Goal: Information Seeking & Learning: Check status

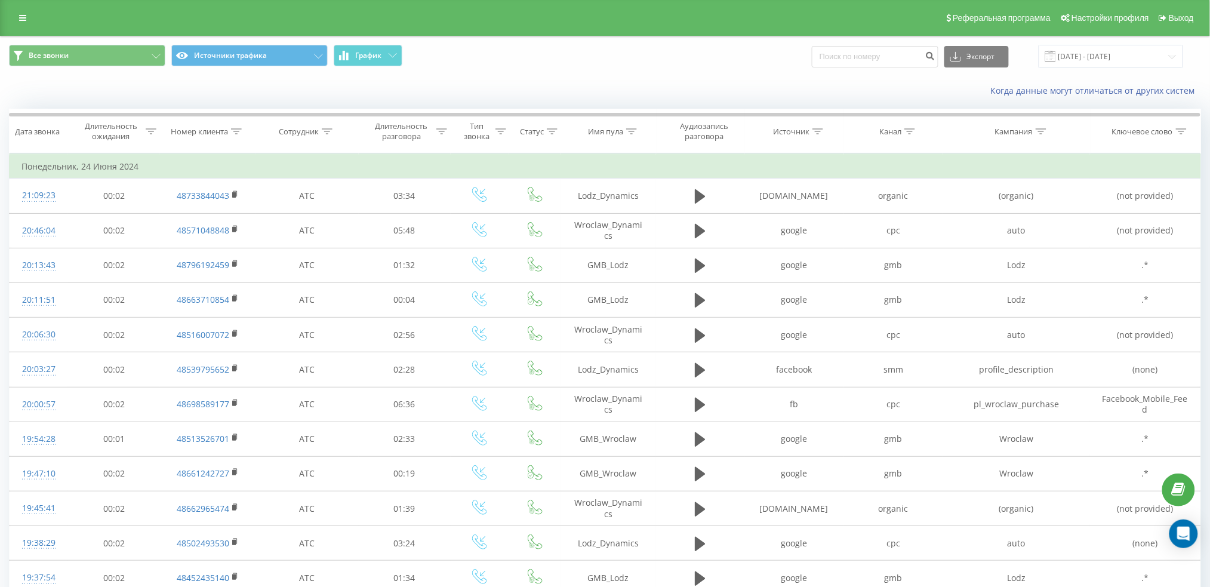
click at [1120, 42] on div "Все звонки Источники трафика График Экспорт .csv .xls .xlsx [DATE] - [DATE]" at bounding box center [605, 56] width 1209 height 40
click at [1119, 59] on input "[DATE] - [DATE]" at bounding box center [1111, 56] width 144 height 23
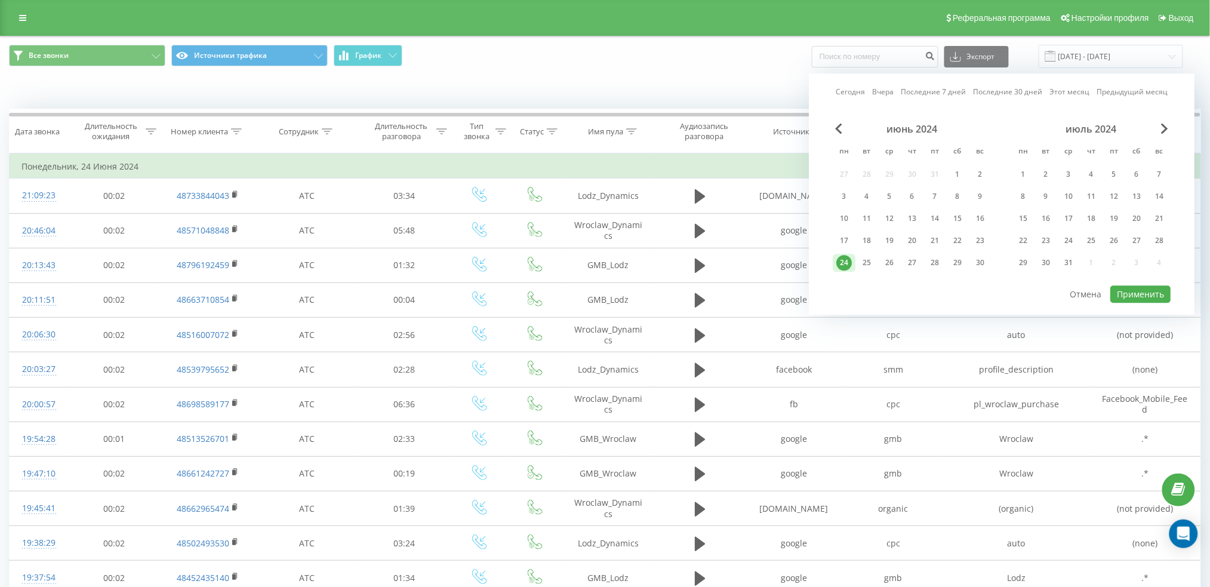
click at [889, 89] on link "Вчера" at bounding box center [882, 92] width 21 height 11
click at [1141, 299] on button "Применить" at bounding box center [1141, 293] width 60 height 17
type input "[DATE] - [DATE]"
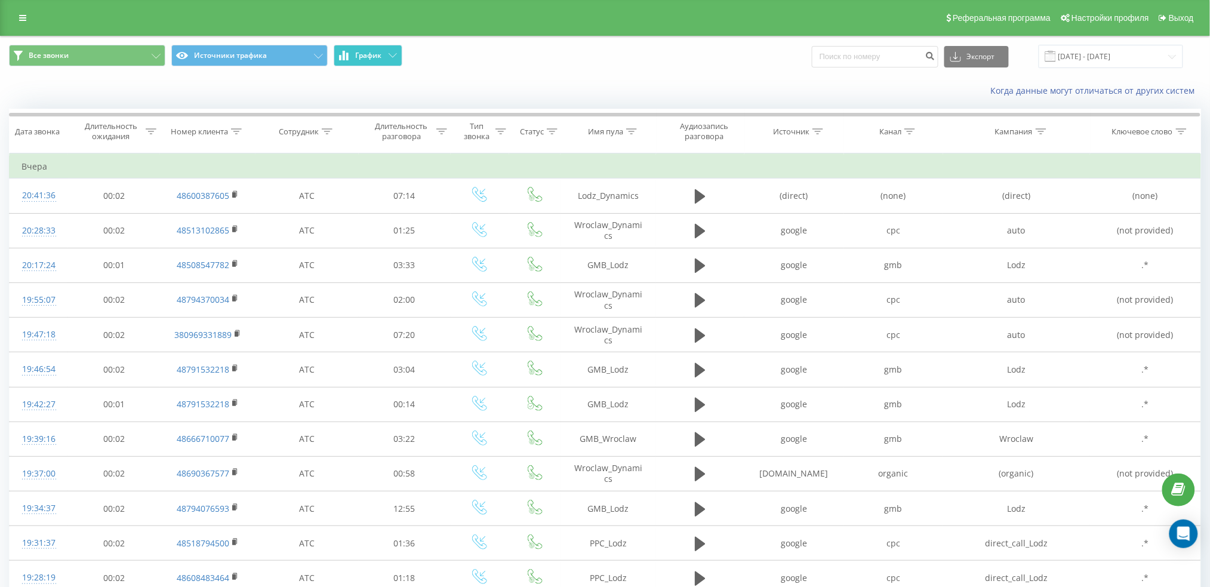
click at [390, 53] on icon at bounding box center [393, 55] width 8 height 4
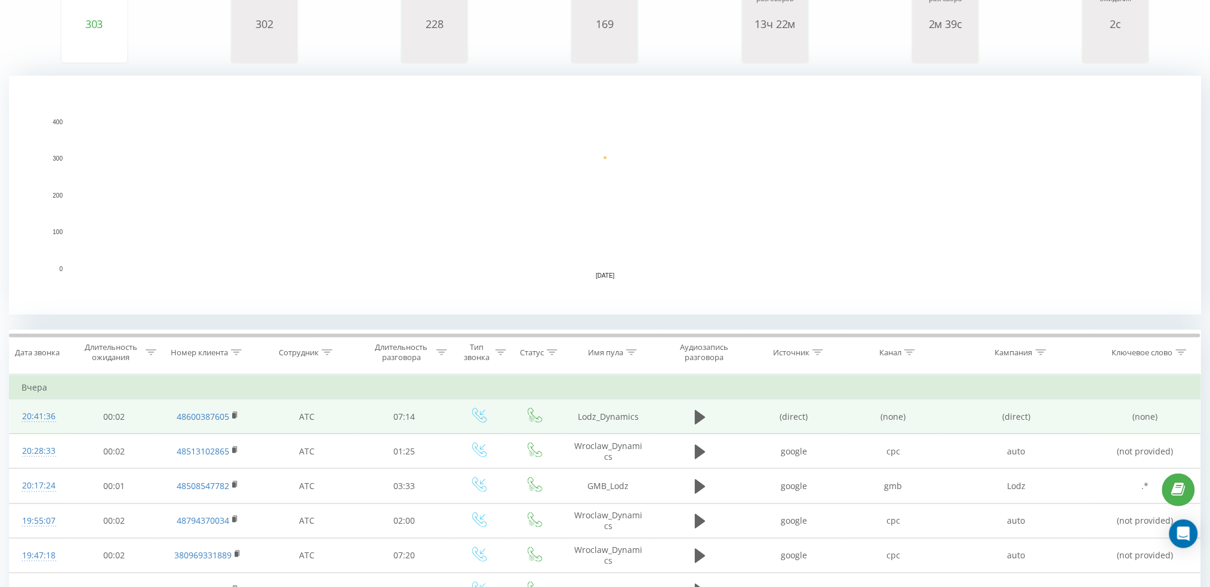
scroll to position [212, 0]
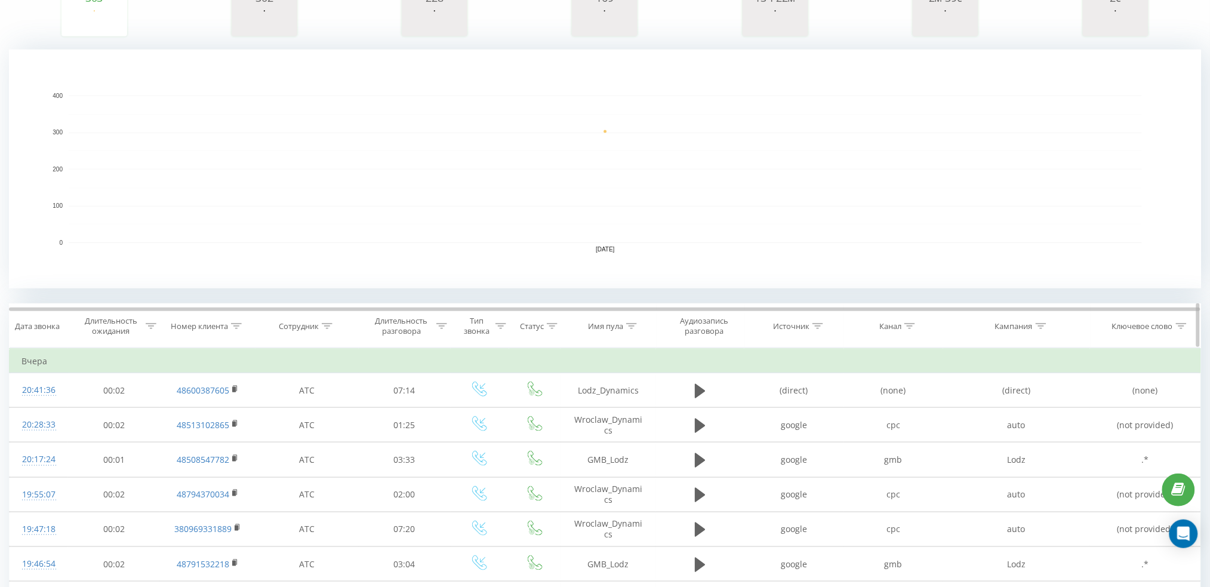
click at [628, 326] on icon at bounding box center [631, 326] width 11 height 6
click at [599, 413] on input "text" at bounding box center [608, 411] width 105 height 21
type input "lo"
click at [631, 434] on span "OK" at bounding box center [633, 435] width 33 height 19
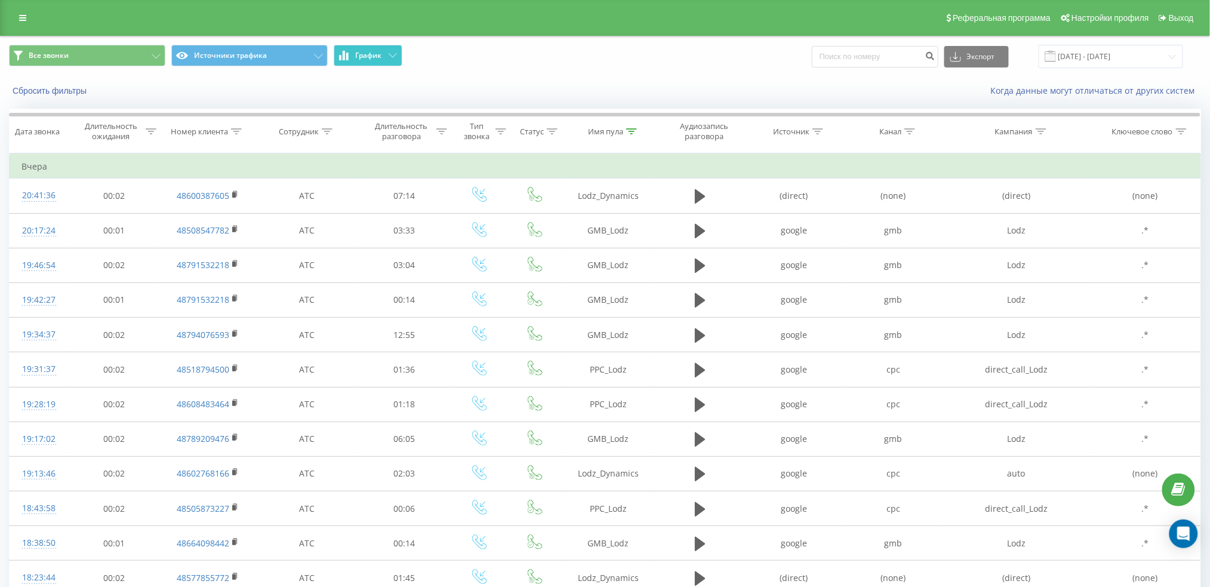
click at [399, 65] on button "График" at bounding box center [368, 55] width 69 height 21
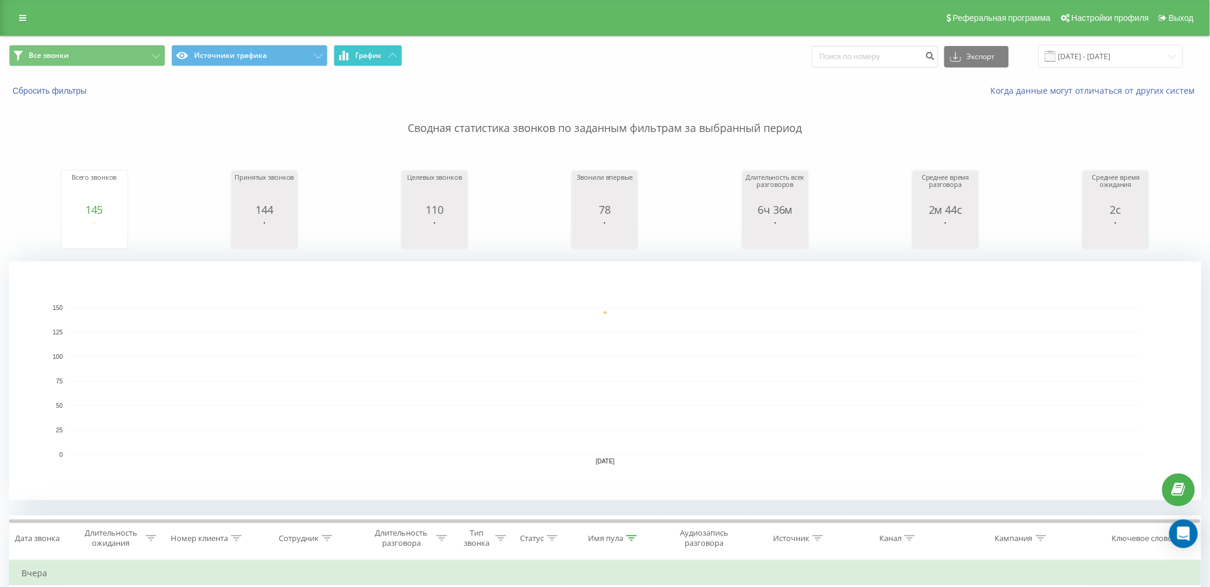
click at [368, 60] on button "График" at bounding box center [368, 55] width 69 height 21
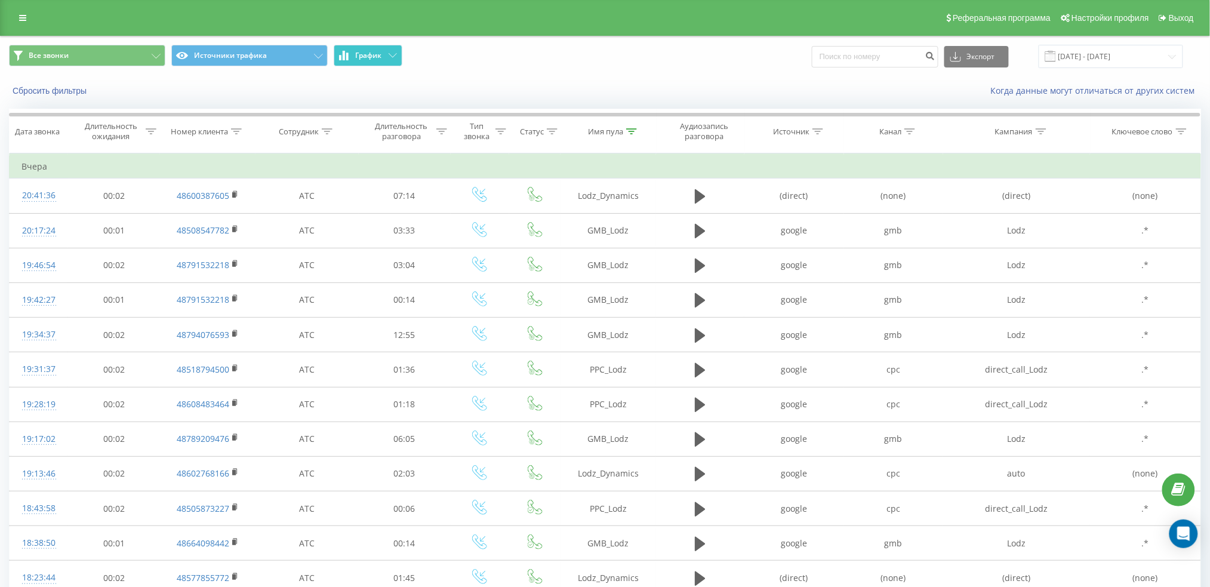
click at [387, 53] on button "График" at bounding box center [368, 55] width 69 height 21
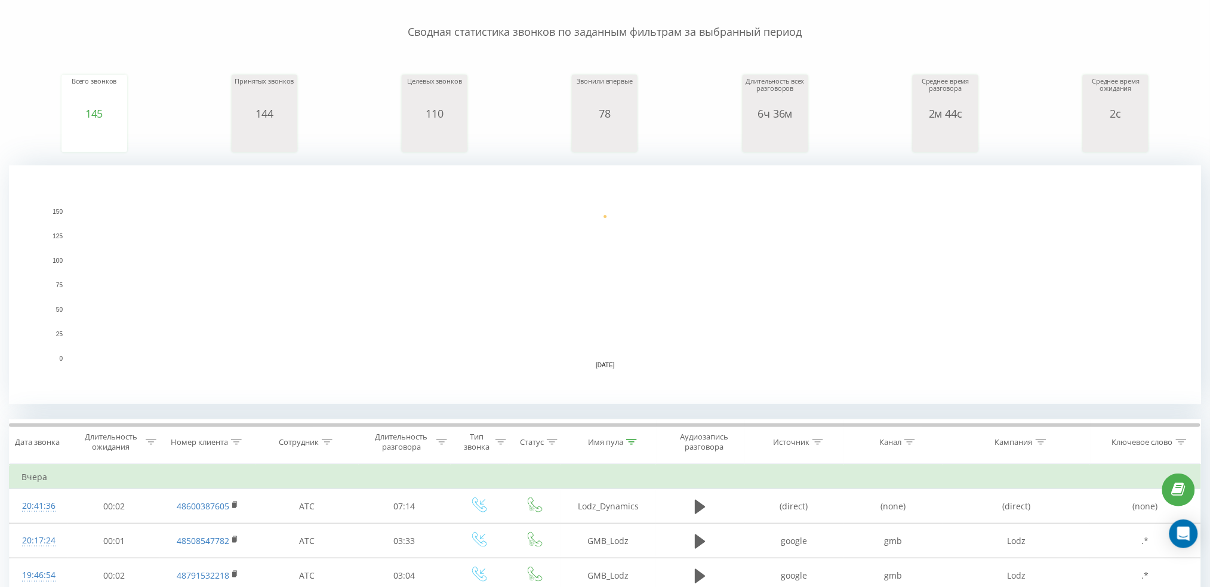
scroll to position [212, 0]
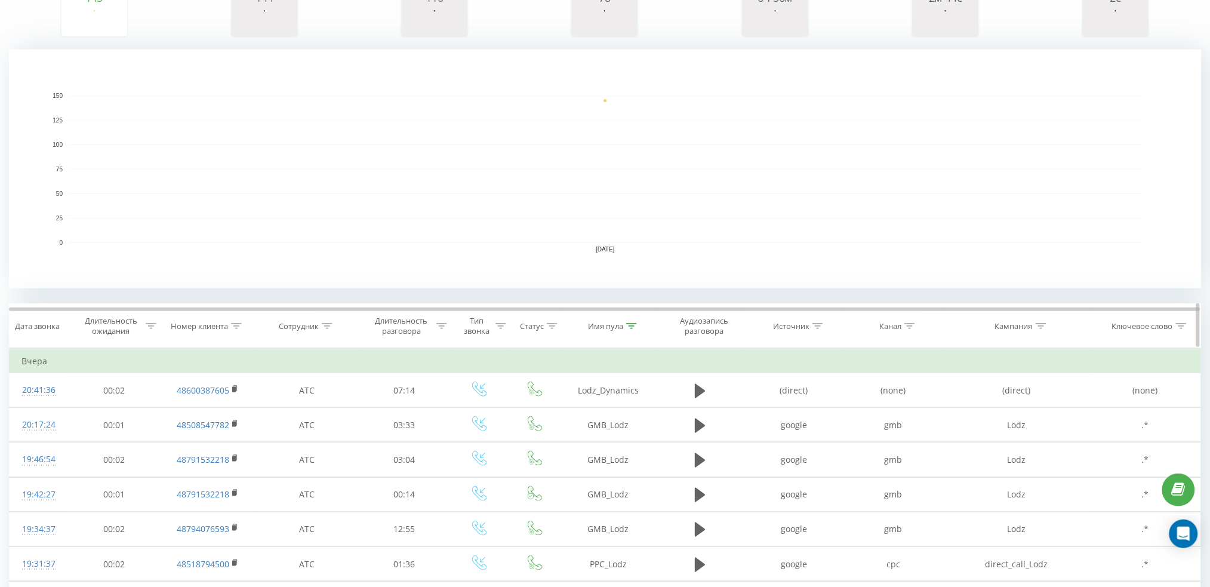
click at [628, 325] on icon at bounding box center [631, 326] width 11 height 6
click at [593, 405] on input "lo" at bounding box center [608, 411] width 105 height 21
click at [593, 405] on input "text" at bounding box center [608, 411] width 105 height 21
type input "wr"
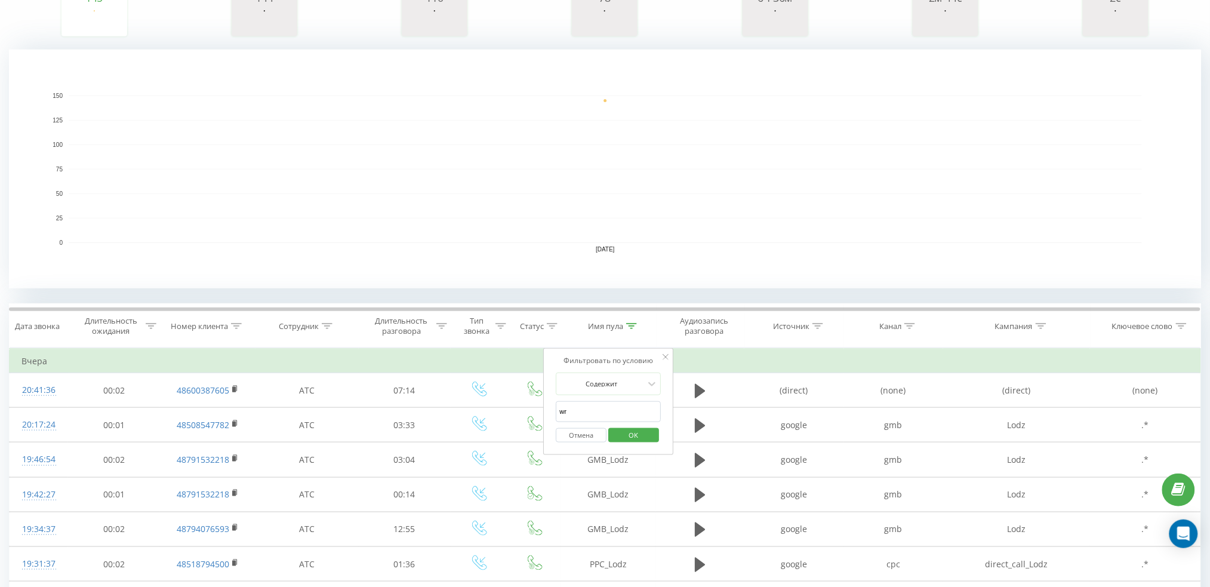
click at [646, 436] on span "OK" at bounding box center [633, 435] width 33 height 19
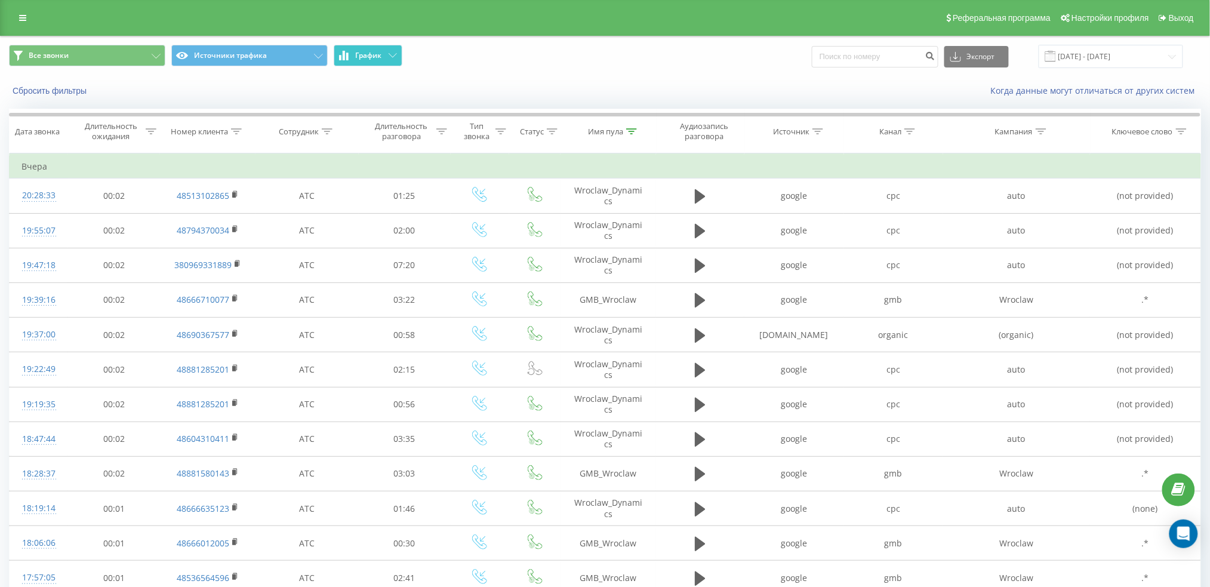
click at [393, 50] on button "График" at bounding box center [368, 55] width 69 height 21
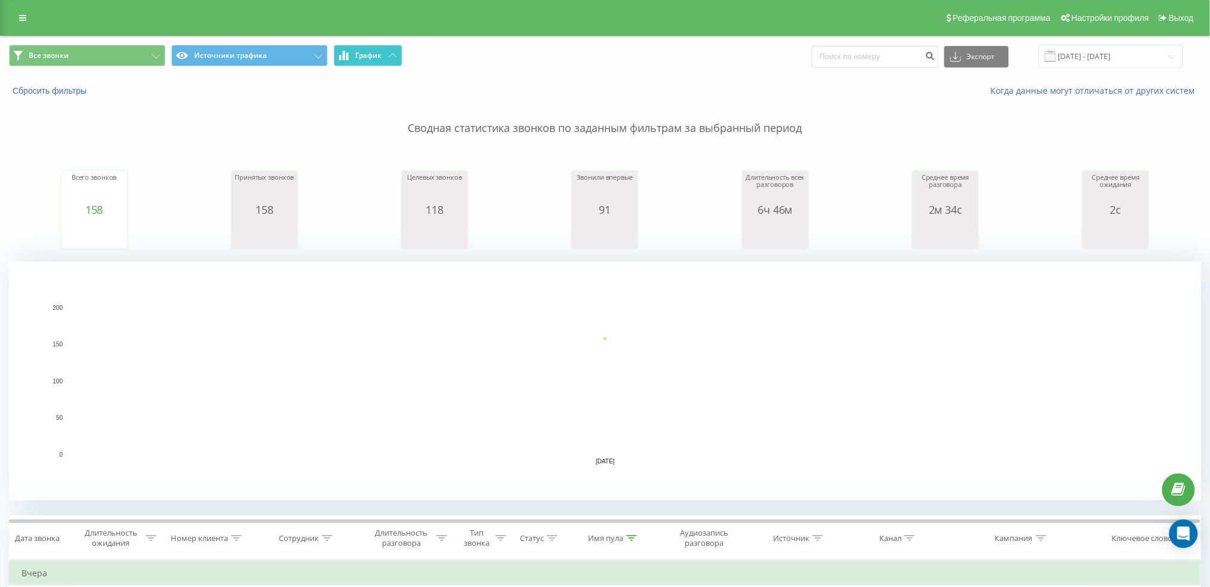
click at [393, 50] on button "График" at bounding box center [368, 55] width 69 height 21
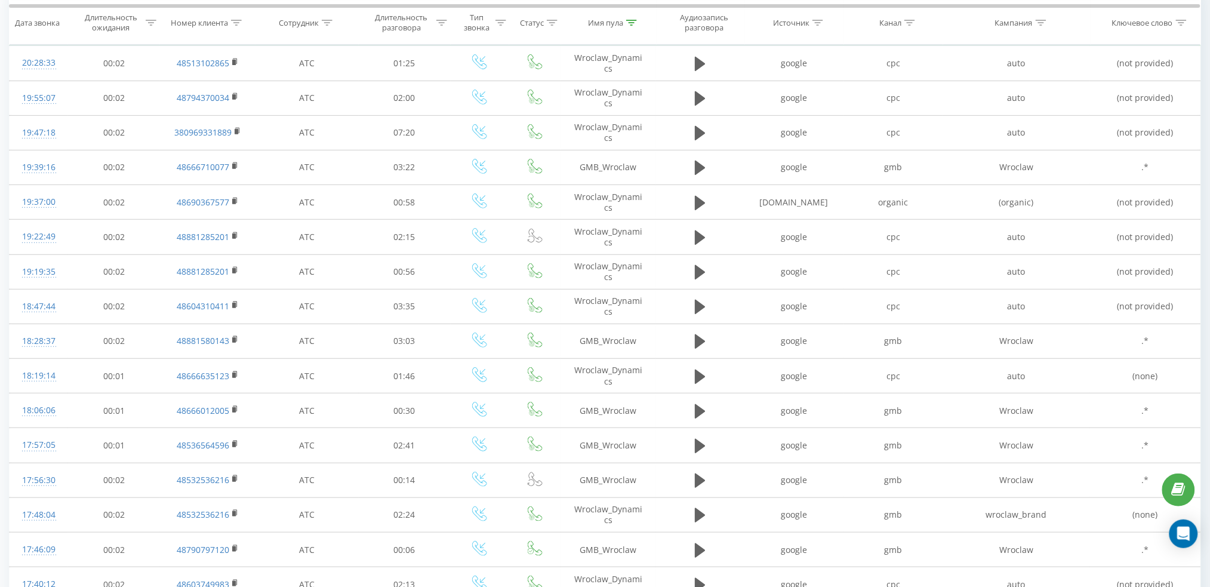
scroll to position [136, 0]
